Goal: Task Accomplishment & Management: Manage account settings

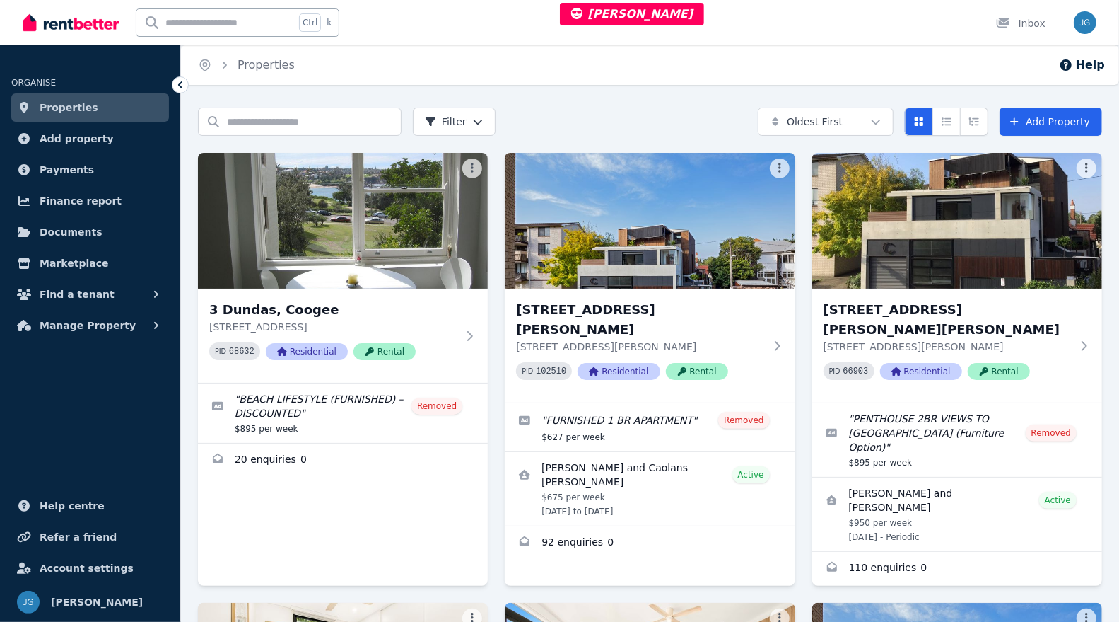
click at [88, 562] on span "Account settings" at bounding box center [87, 567] width 94 height 17
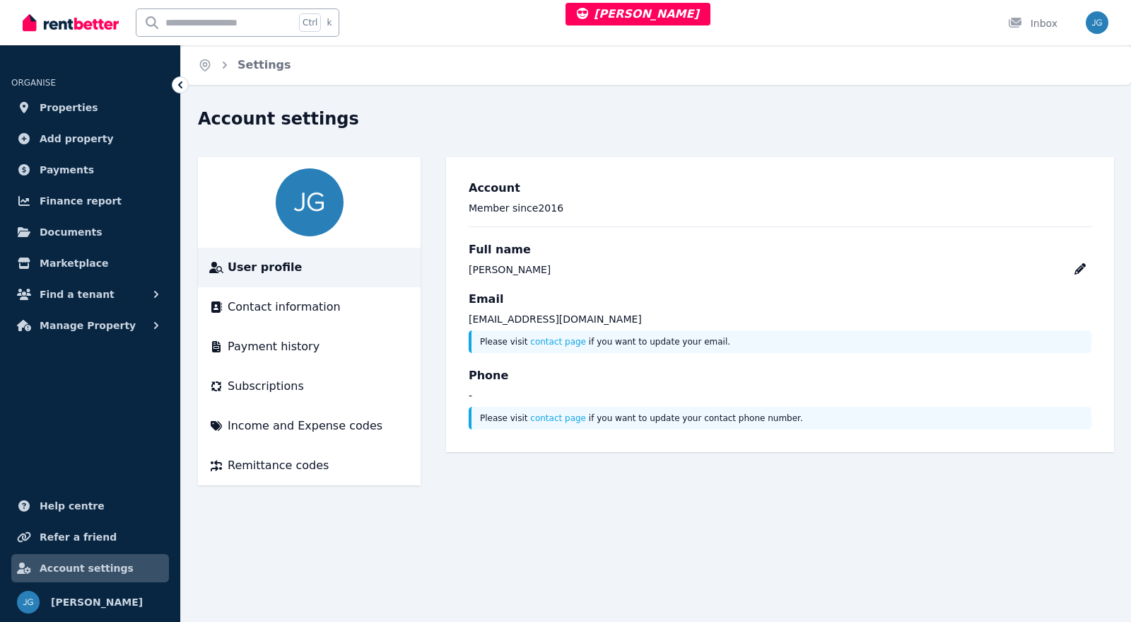
click at [272, 390] on span "Subscriptions" at bounding box center [266, 386] width 76 height 17
